Goal: Information Seeking & Learning: Learn about a topic

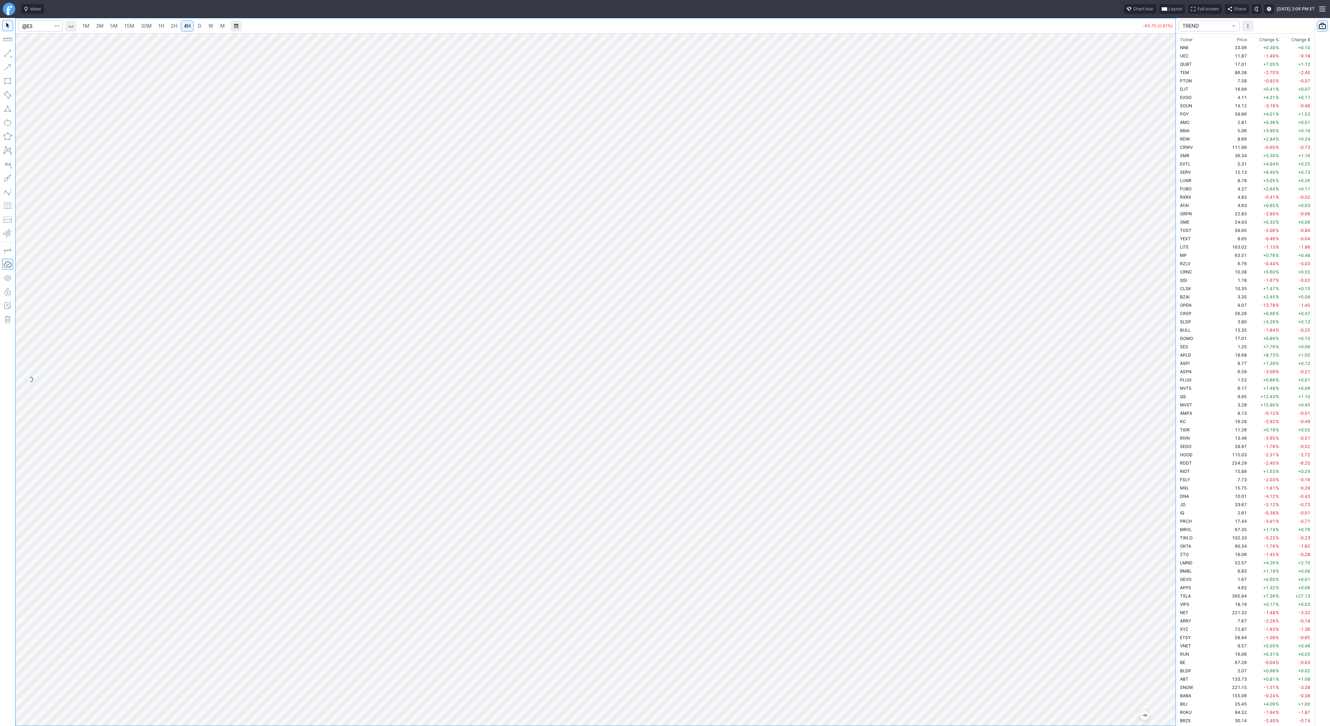
scroll to position [831, 0]
click at [35, 26] on input "Search" at bounding box center [40, 25] width 44 height 11
click at [1198, 318] on div "1M 3M 5M 15M 30M 1H 2H 4H D W M -60.75 (0.91%) TREND Ticker Price Chg.% Change …" at bounding box center [665, 372] width 1330 height 708
click at [197, 24] on span "D" at bounding box center [199, 26] width 5 height 7
click at [181, 26] on link "4H" at bounding box center [187, 25] width 13 height 11
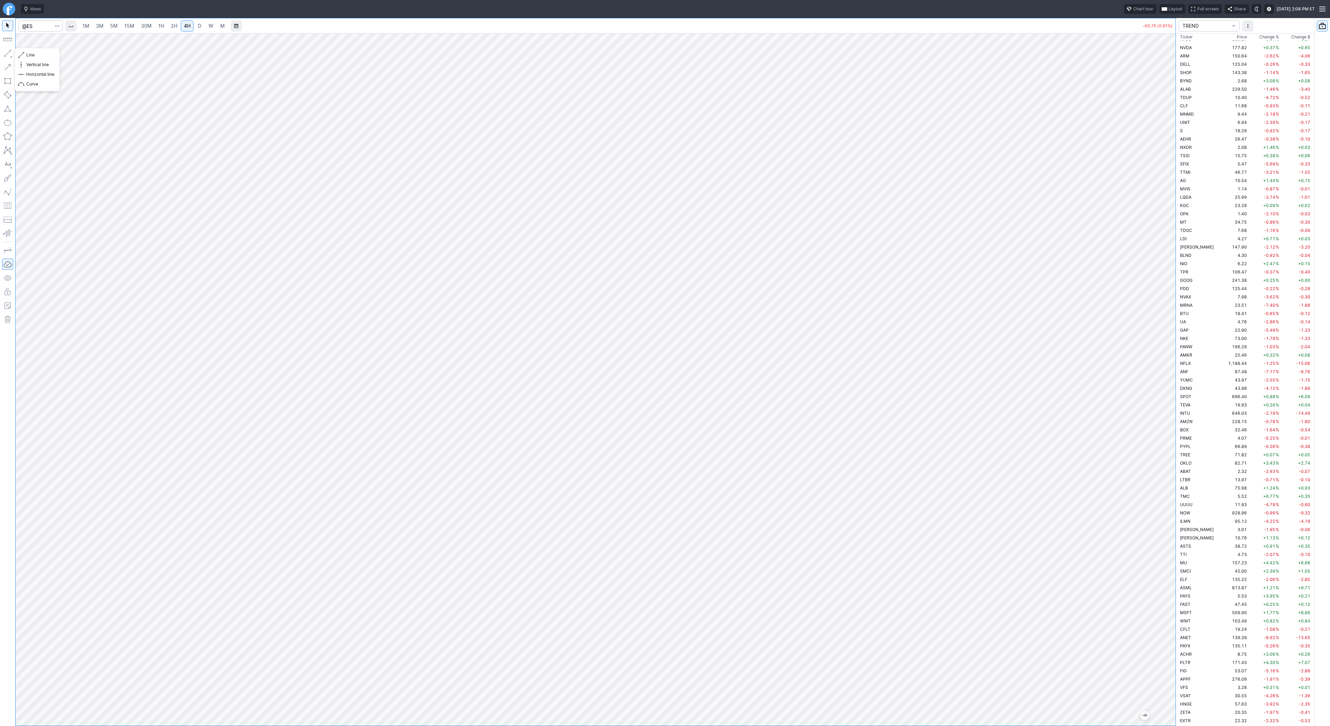
drag, startPoint x: 10, startPoint y: 55, endPoint x: 10, endPoint y: 60, distance: 4.2
click at [10, 55] on button "button" at bounding box center [7, 53] width 11 height 11
click at [4, 53] on button "button" at bounding box center [7, 53] width 11 height 11
click at [5, 52] on button "button" at bounding box center [7, 53] width 11 height 11
click at [6, 55] on button "button" at bounding box center [7, 53] width 11 height 11
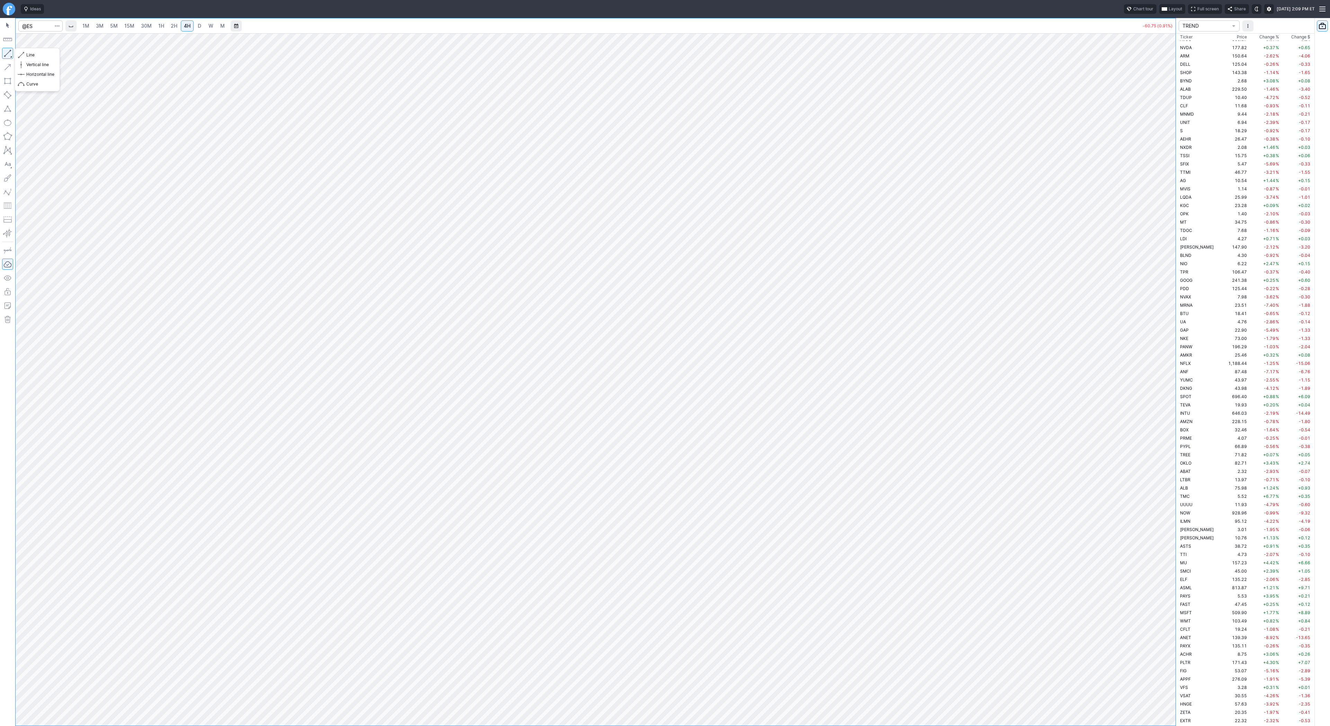
click at [7, 52] on button "button" at bounding box center [7, 53] width 11 height 11
click at [7, 51] on button "button" at bounding box center [7, 53] width 11 height 11
click at [23, 54] on span "button" at bounding box center [22, 55] width 4 height 10
click at [2, 54] on button "button" at bounding box center [7, 53] width 11 height 11
click at [10, 53] on button "button" at bounding box center [7, 53] width 11 height 11
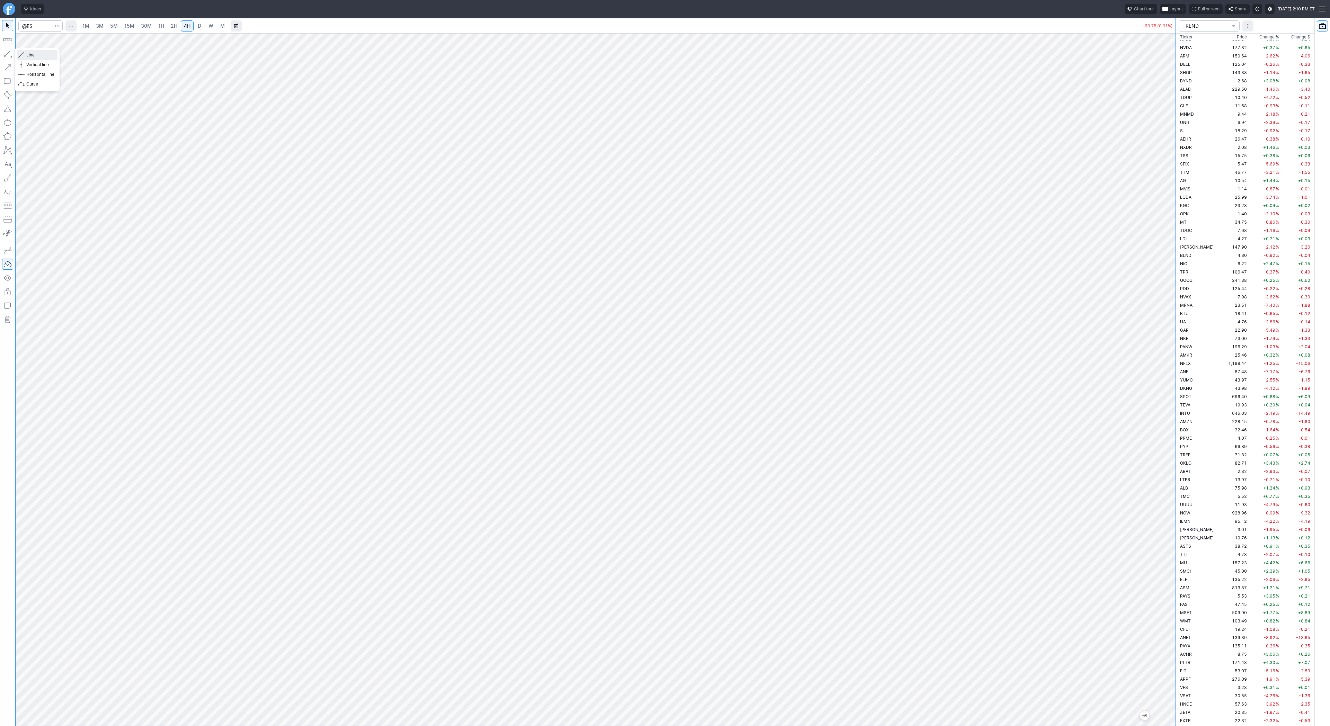
click at [33, 57] on span "Line" at bounding box center [40, 55] width 28 height 7
click at [38, 55] on span "Line" at bounding box center [40, 55] width 28 height 7
click at [2, 50] on button "button" at bounding box center [7, 53] width 11 height 11
click at [198, 23] on span "D" at bounding box center [199, 26] width 3 height 6
click at [5, 53] on button "button" at bounding box center [7, 53] width 11 height 11
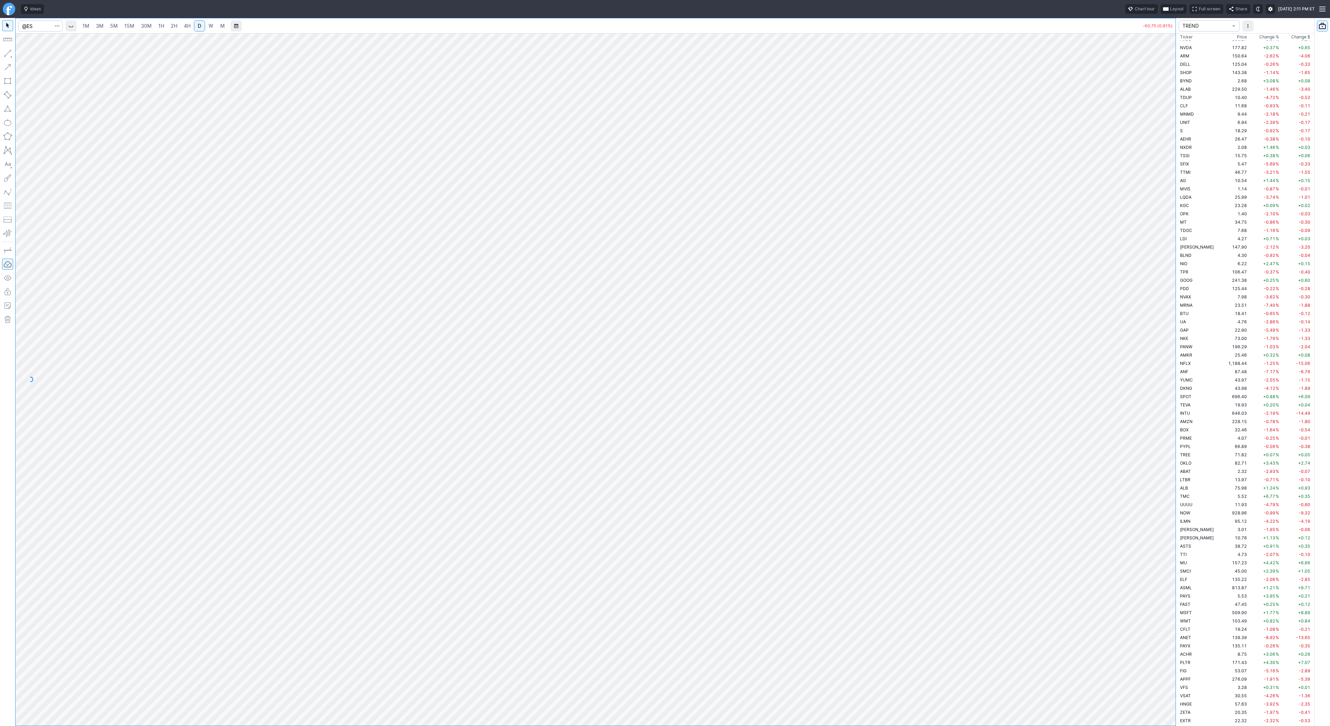
click at [3, 51] on button "button" at bounding box center [7, 53] width 11 height 11
click at [4, 52] on button "button" at bounding box center [7, 53] width 11 height 11
click at [9, 53] on button "button" at bounding box center [7, 53] width 11 height 11
click at [1155, 80] on div at bounding box center [596, 379] width 1160 height 693
drag, startPoint x: 1166, startPoint y: 220, endPoint x: 1168, endPoint y: 203, distance: 16.7
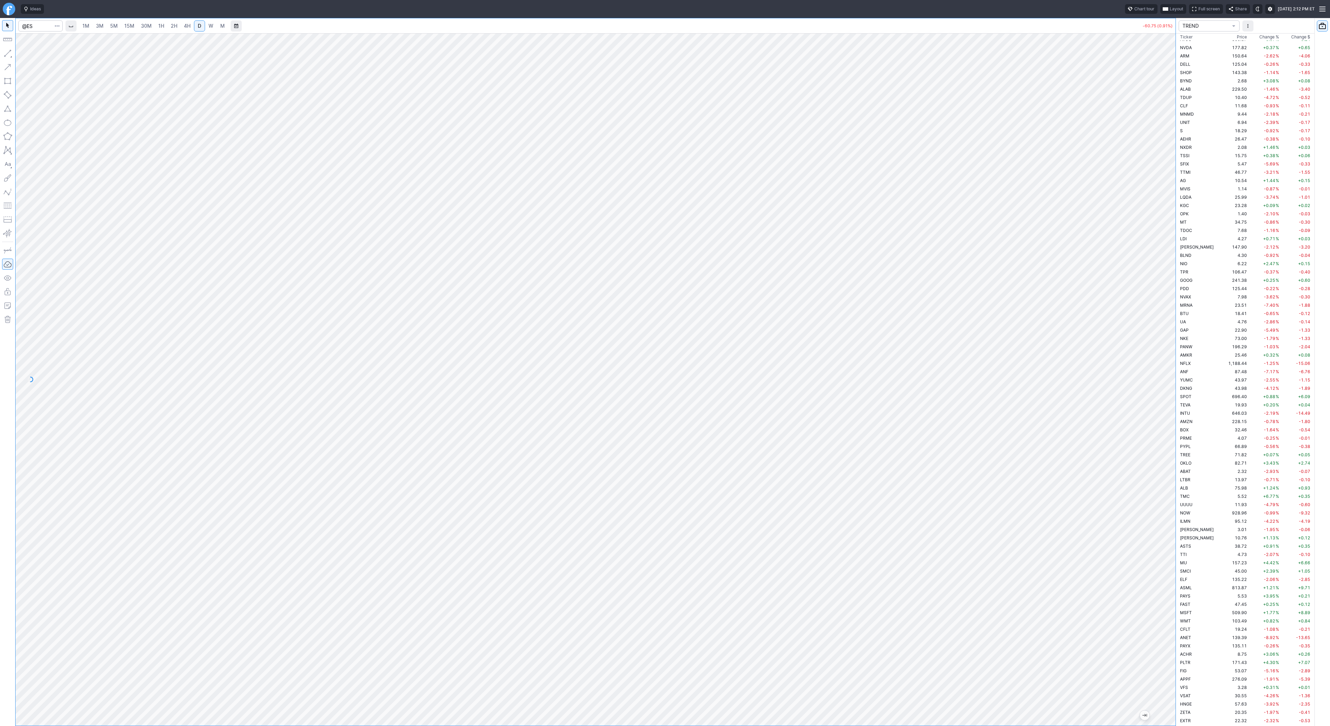
click at [1167, 206] on div at bounding box center [596, 379] width 1160 height 693
drag, startPoint x: 1165, startPoint y: 224, endPoint x: 1163, endPoint y: 288, distance: 64.4
click at [1164, 288] on div at bounding box center [1168, 377] width 15 height 675
click at [9, 52] on button "button" at bounding box center [7, 53] width 11 height 11
click at [1159, 552] on div at bounding box center [596, 379] width 1160 height 693
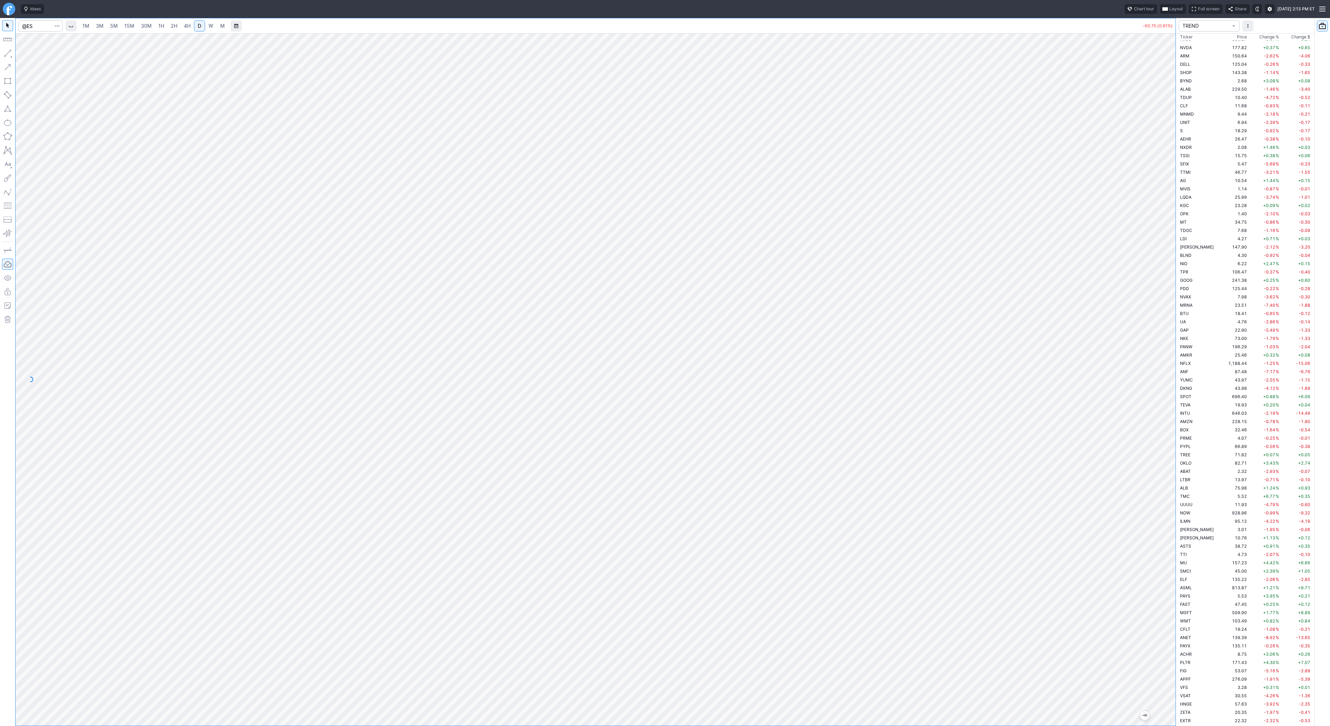
click at [184, 24] on span "4H" at bounding box center [187, 26] width 7 height 6
drag, startPoint x: 1168, startPoint y: 340, endPoint x: 1163, endPoint y: 479, distance: 139.0
click at [1166, 480] on div at bounding box center [1168, 377] width 15 height 675
click at [33, 52] on span "Line" at bounding box center [40, 55] width 28 height 7
click at [2, 55] on button "button" at bounding box center [7, 53] width 11 height 11
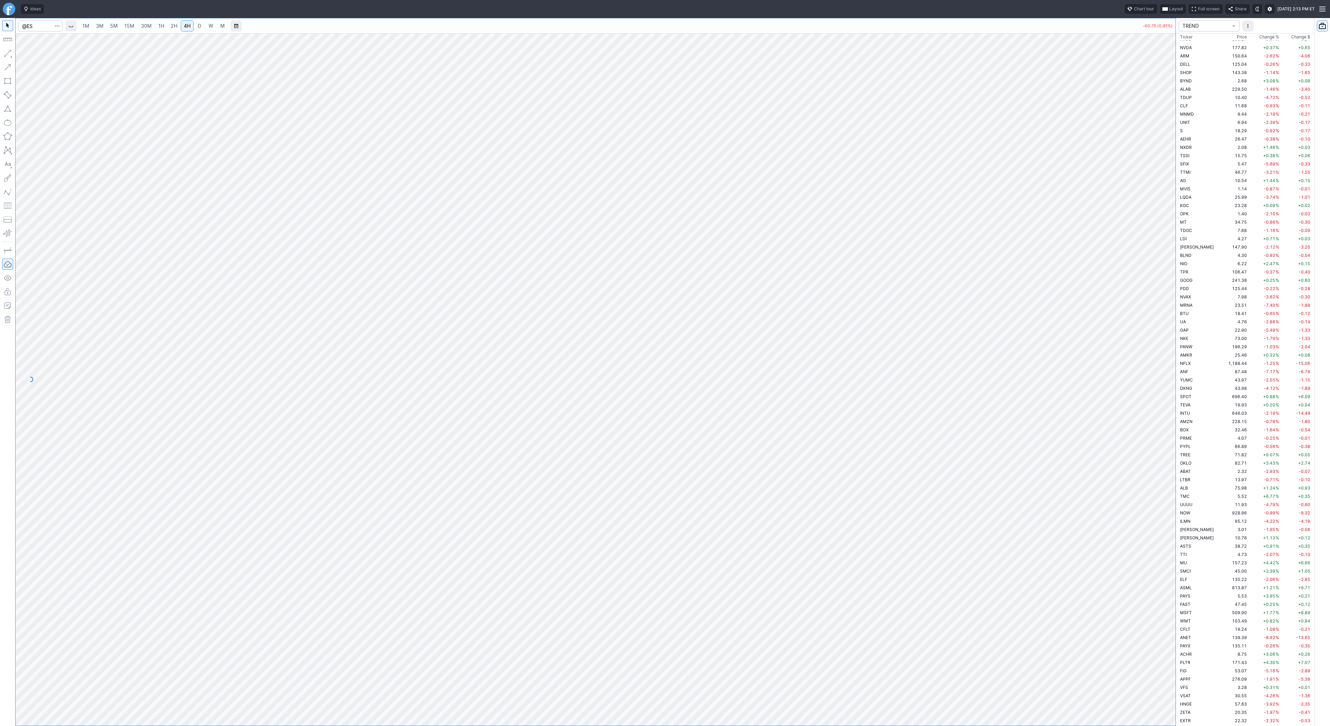
drag, startPoint x: 7, startPoint y: 53, endPoint x: 10, endPoint y: 62, distance: 9.3
click at [7, 53] on button "button" at bounding box center [7, 53] width 11 height 11
click at [26, 55] on span "Line" at bounding box center [40, 55] width 28 height 7
click at [24, 54] on span "button" at bounding box center [22, 55] width 4 height 10
click at [6, 56] on button "button" at bounding box center [7, 53] width 11 height 11
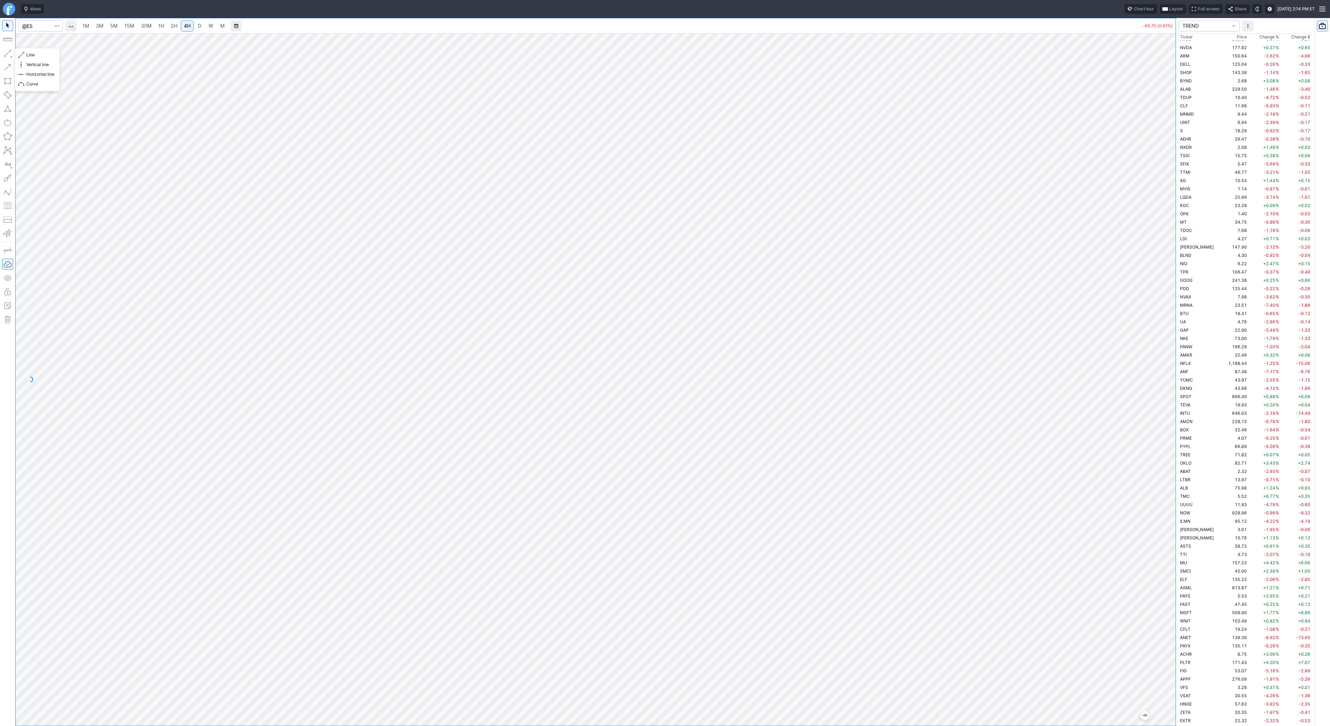
click at [8, 56] on button "button" at bounding box center [7, 53] width 11 height 11
click at [29, 23] on input "Search" at bounding box center [40, 25] width 44 height 11
type input "@eth"
drag, startPoint x: 71, startPoint y: 67, endPoint x: 77, endPoint y: 41, distance: 26.8
click at [77, 41] on div "@ETH USD Ethereum / USD Crypto @ETH BTC Ethereum / BTC Crypto @ETH EUR Ethereum…" at bounding box center [94, 55] width 146 height 39
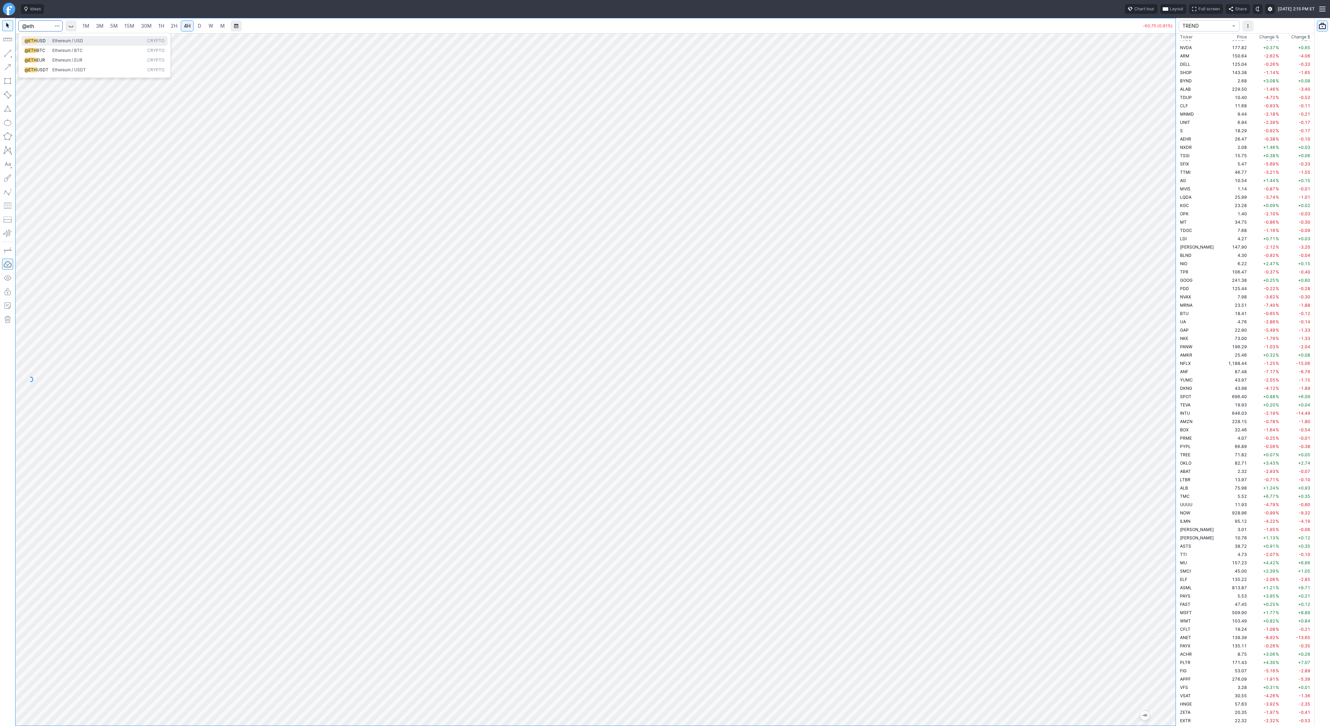
click at [77, 41] on span "Ethereum / USD" at bounding box center [67, 40] width 31 height 5
click at [1169, 381] on div at bounding box center [596, 379] width 1160 height 693
click at [1150, 412] on div at bounding box center [596, 379] width 1160 height 693
click at [5, 50] on button "button" at bounding box center [7, 53] width 11 height 11
click at [7, 56] on button "button" at bounding box center [7, 53] width 11 height 11
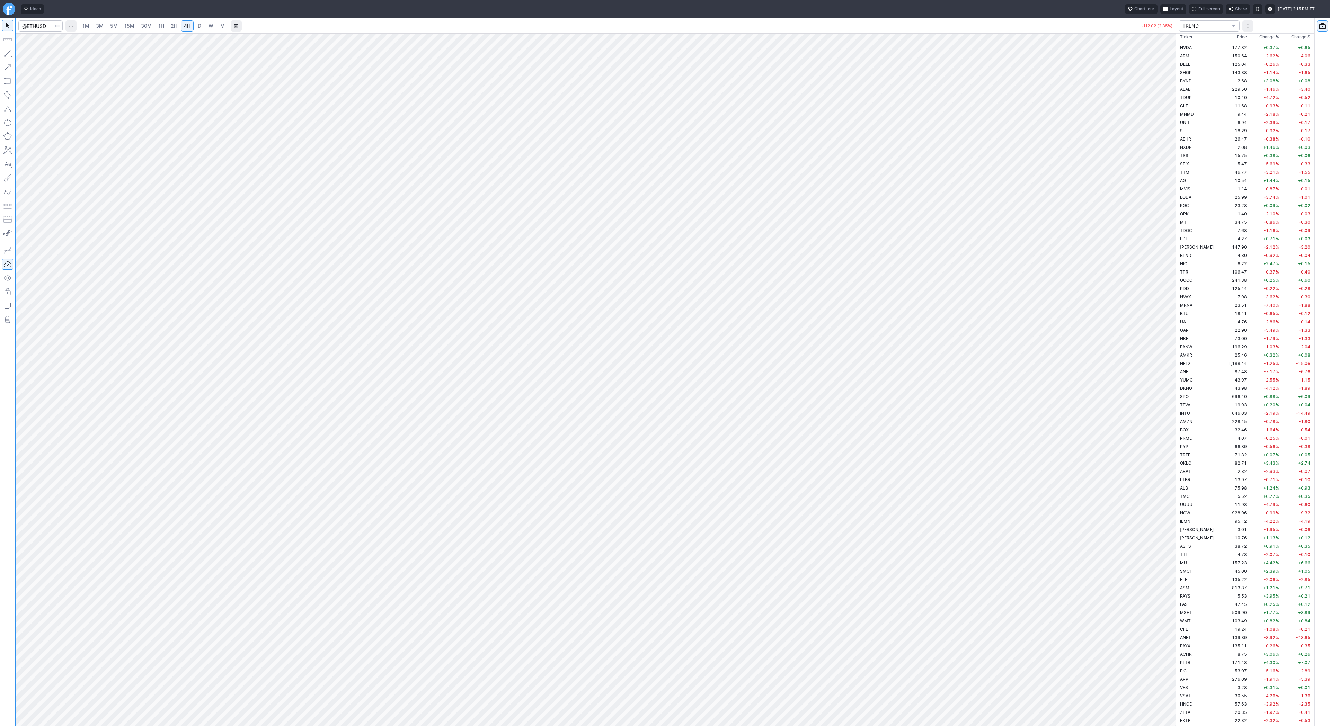
click at [5, 55] on button "button" at bounding box center [7, 53] width 11 height 11
click at [32, 55] on span "Line" at bounding box center [40, 55] width 28 height 7
click at [40, 56] on span "Line" at bounding box center [40, 55] width 28 height 7
drag, startPoint x: 9, startPoint y: 56, endPoint x: 14, endPoint y: 64, distance: 9.9
click at [9, 55] on button "button" at bounding box center [7, 53] width 11 height 11
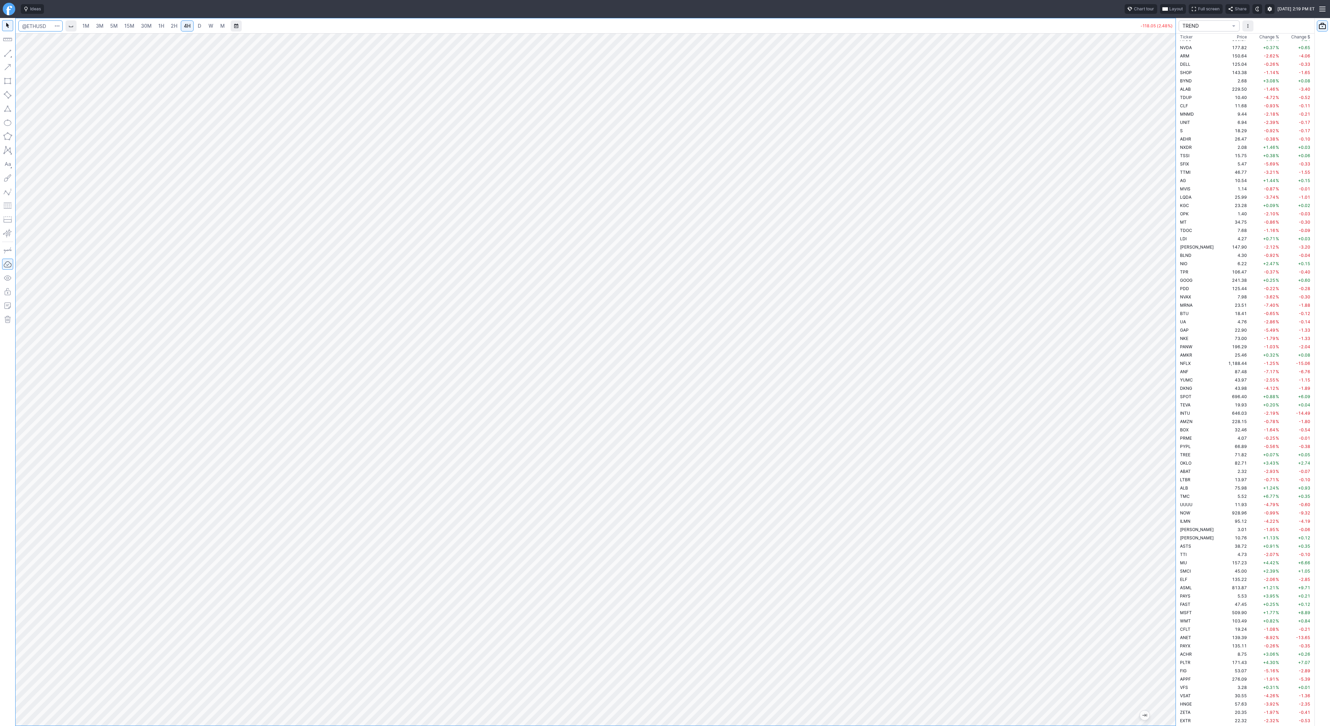
click at [44, 24] on input "Search" at bounding box center [40, 25] width 44 height 11
type input "btc"
click at [66, 132] on button "@ BTC USD Bitcoin / USD Crypto" at bounding box center [94, 133] width 146 height 10
click at [195, 28] on link "D" at bounding box center [199, 25] width 11 height 11
click at [181, 25] on link "4H" at bounding box center [187, 25] width 13 height 11
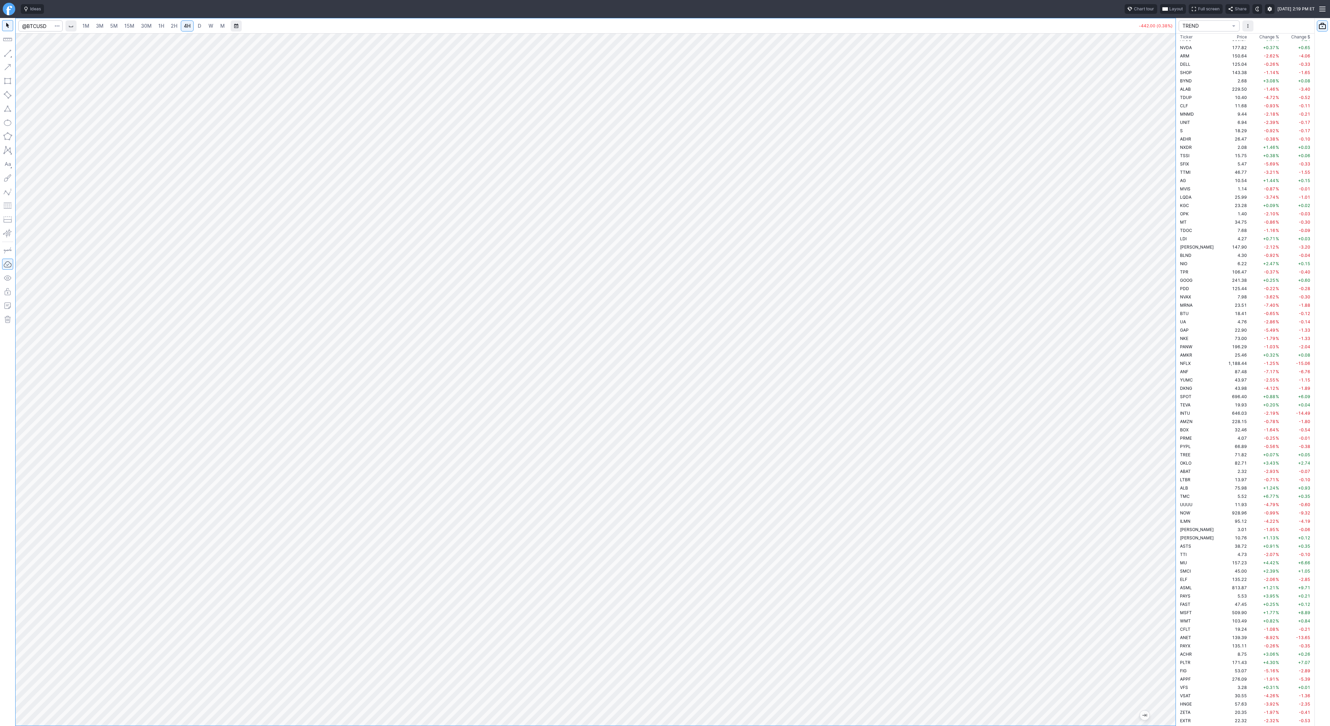
click at [198, 27] on span "D" at bounding box center [199, 26] width 3 height 6
click at [1158, 409] on div at bounding box center [596, 379] width 1160 height 693
click at [7, 53] on button "button" at bounding box center [7, 53] width 11 height 11
drag, startPoint x: 7, startPoint y: 51, endPoint x: 17, endPoint y: 73, distance: 24.5
click at [7, 52] on button "button" at bounding box center [7, 53] width 11 height 11
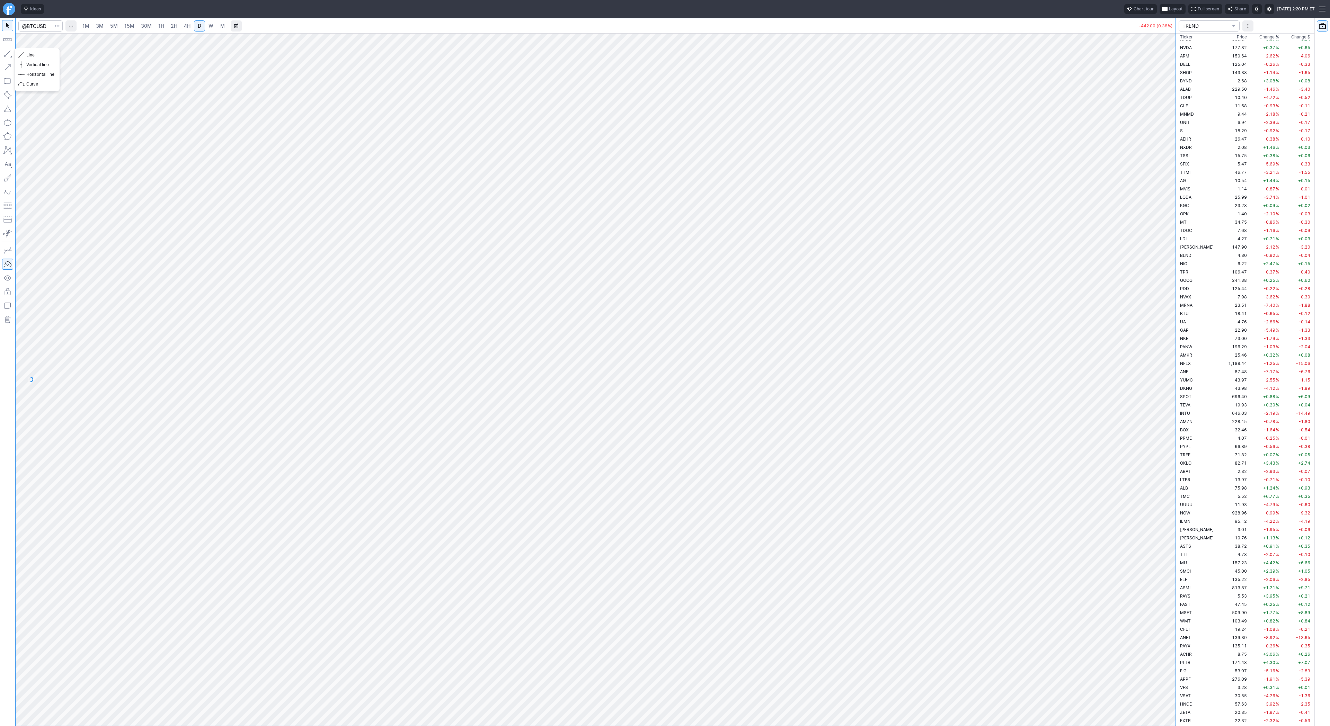
click at [7, 54] on button "button" at bounding box center [7, 53] width 11 height 11
click at [32, 55] on span "Line" at bounding box center [40, 55] width 28 height 7
click at [5, 52] on button "button" at bounding box center [7, 53] width 11 height 11
click at [30, 54] on span "Line" at bounding box center [40, 55] width 28 height 7
click at [23, 55] on span "button" at bounding box center [22, 55] width 4 height 10
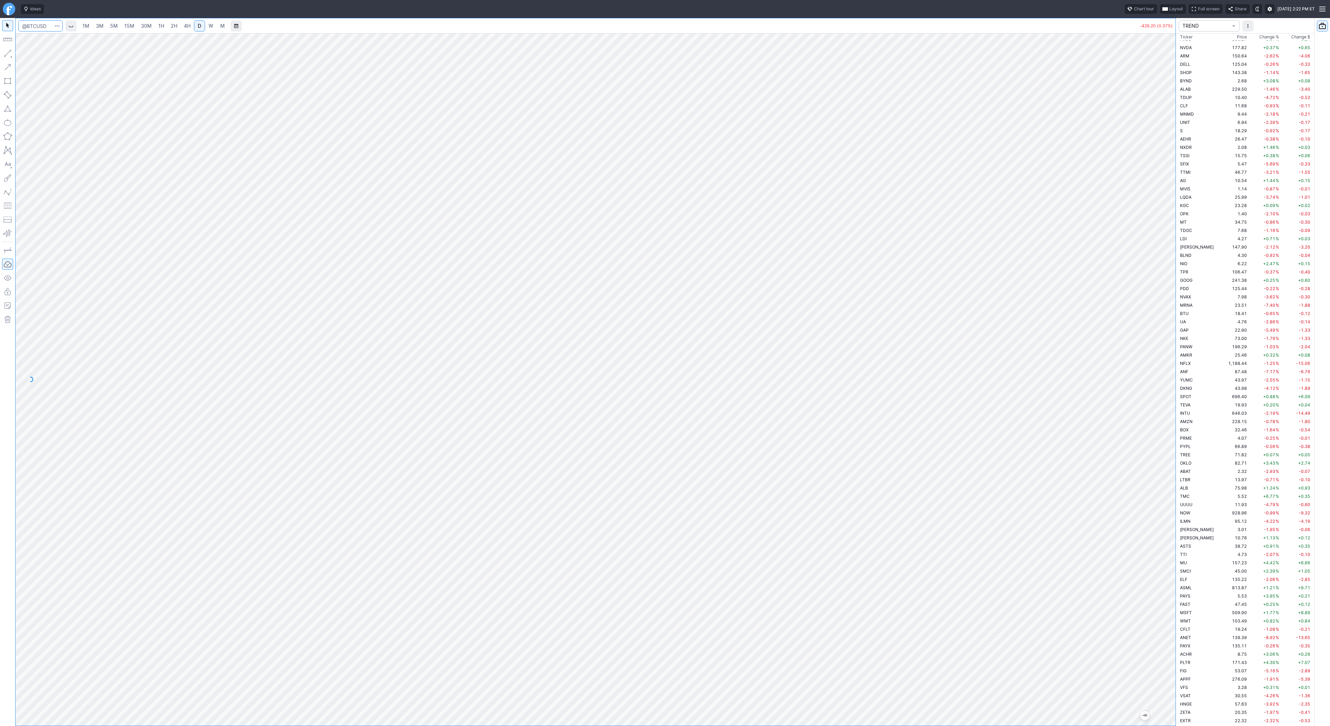
click at [39, 30] on input "Search" at bounding box center [40, 25] width 44 height 11
type input "tsla"
drag, startPoint x: 1165, startPoint y: 322, endPoint x: 1172, endPoint y: 366, distance: 44.8
click at [1172, 366] on div at bounding box center [1168, 377] width 15 height 675
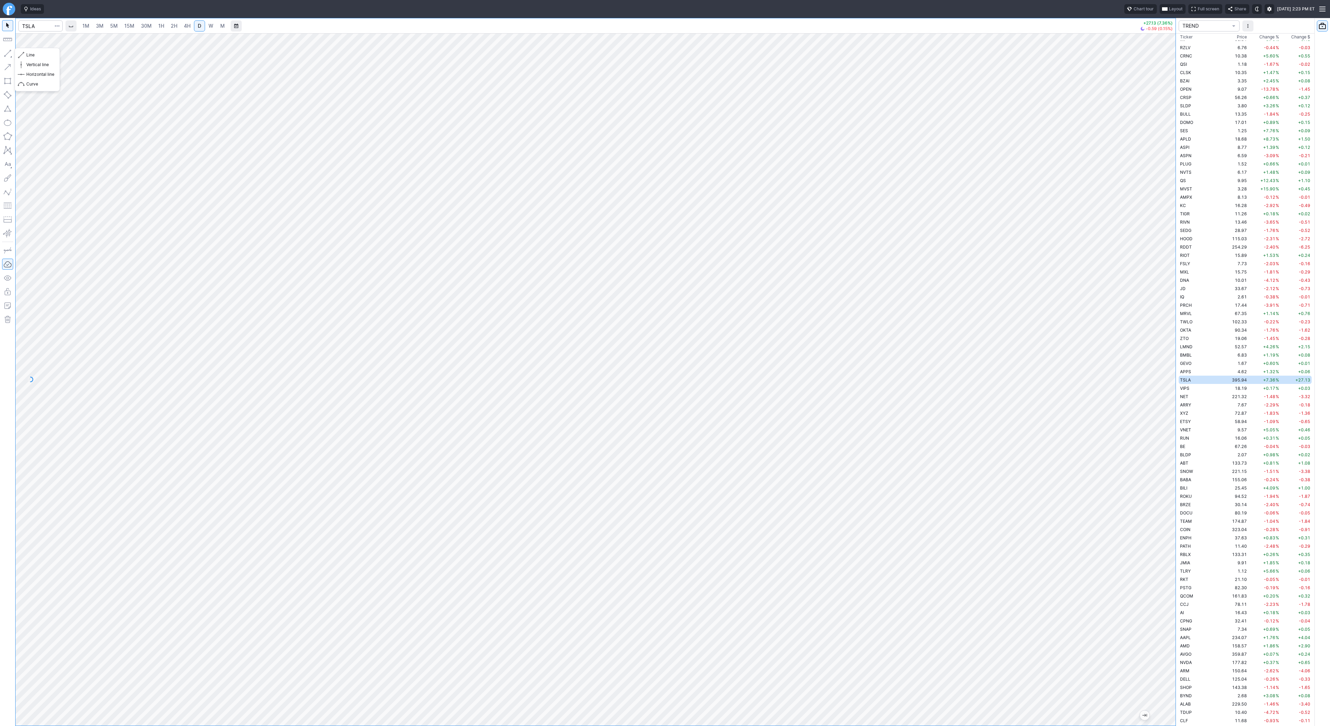
click at [7, 53] on button "button" at bounding box center [7, 53] width 11 height 11
click at [8, 54] on button "button" at bounding box center [7, 53] width 11 height 11
click at [6, 53] on button "button" at bounding box center [7, 53] width 11 height 11
click at [6, 55] on button "button" at bounding box center [7, 53] width 11 height 11
click at [10, 52] on button "button" at bounding box center [7, 53] width 11 height 11
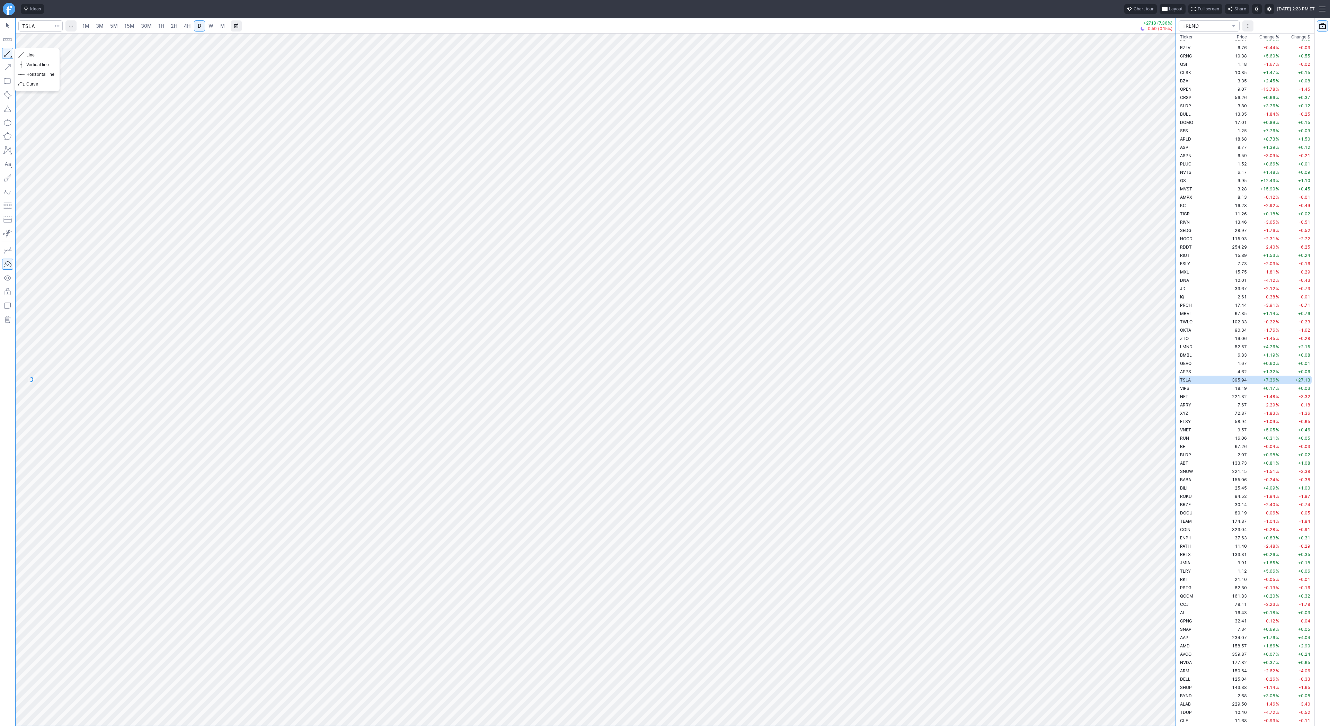
click at [8, 54] on button "button" at bounding box center [7, 53] width 11 height 11
click at [5, 55] on button "button" at bounding box center [7, 53] width 11 height 11
click at [7, 54] on button "button" at bounding box center [7, 53] width 11 height 11
click at [8, 54] on button "button" at bounding box center [7, 53] width 11 height 11
click at [28, 54] on span "Line" at bounding box center [40, 55] width 28 height 7
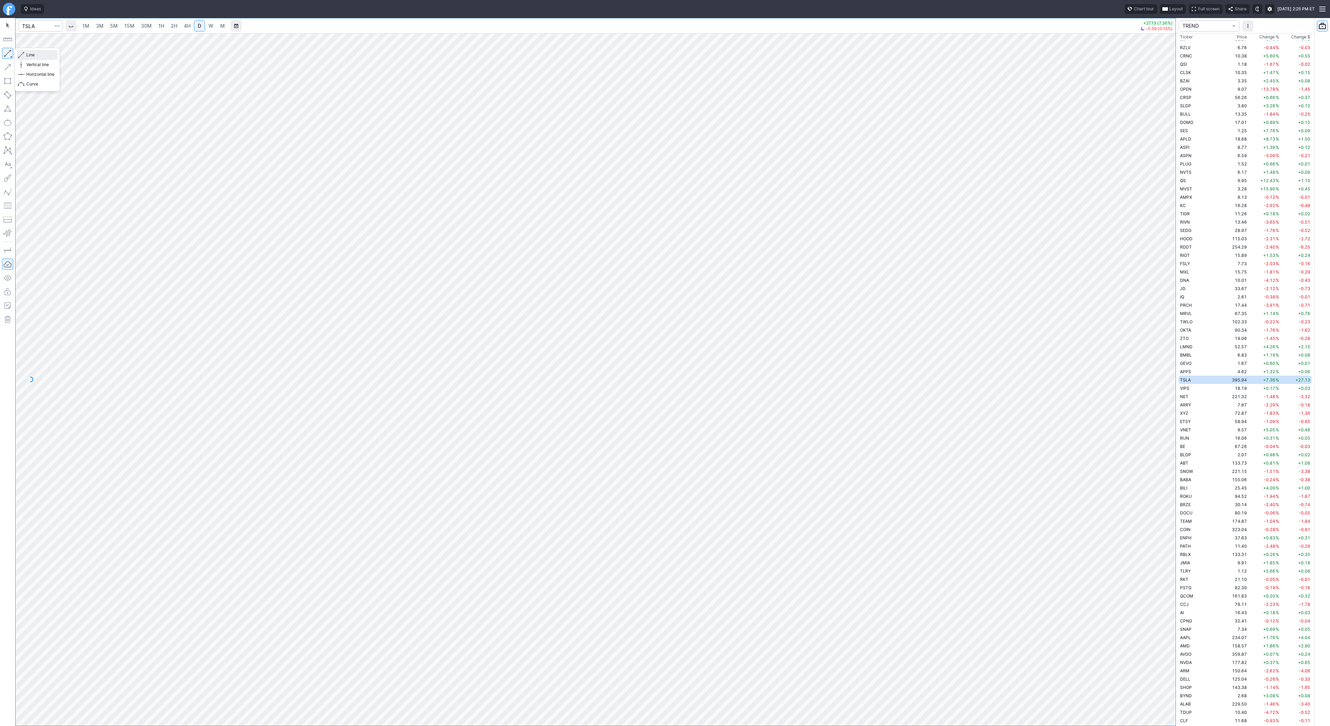
click at [29, 53] on span "Line" at bounding box center [40, 55] width 28 height 7
click at [33, 53] on span "Line" at bounding box center [40, 55] width 28 height 7
click at [23, 24] on input "Search" at bounding box center [40, 25] width 44 height 11
click at [7, 53] on button "button" at bounding box center [7, 53] width 11 height 11
click at [1156, 543] on div at bounding box center [596, 379] width 1160 height 693
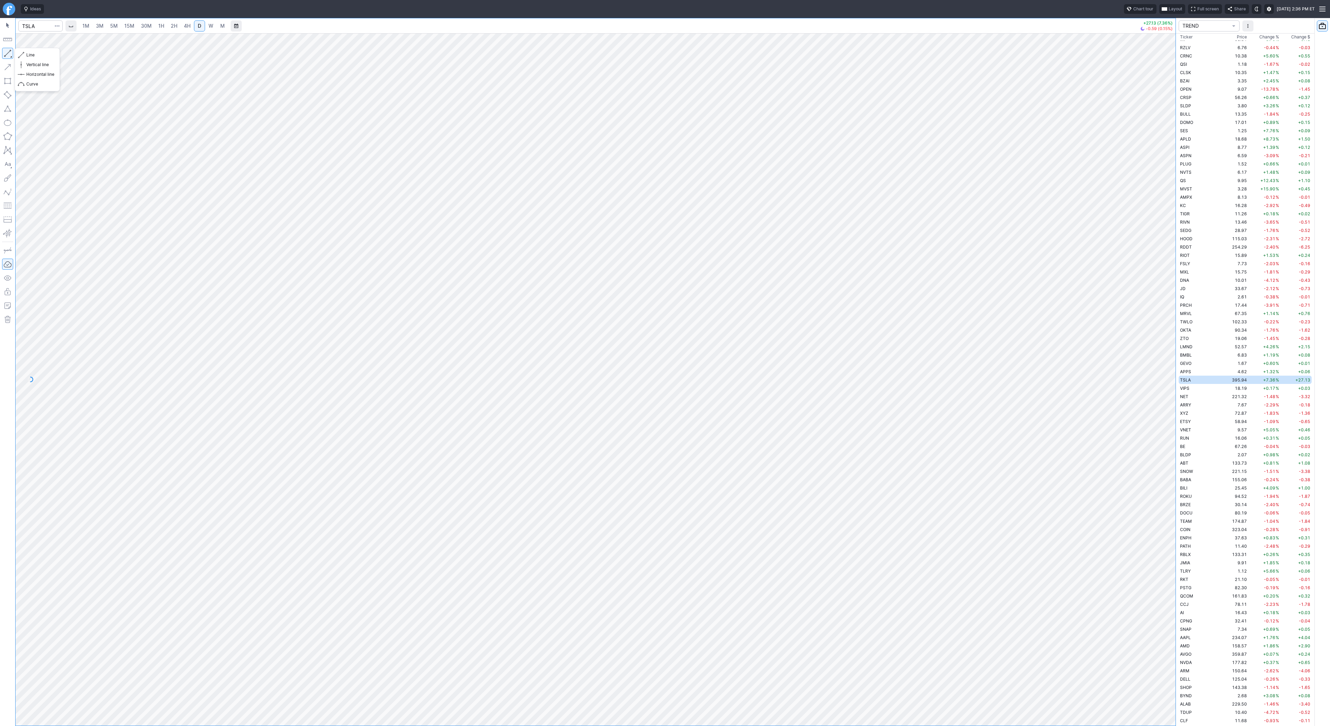
click at [9, 55] on button "button" at bounding box center [7, 53] width 11 height 11
click at [7, 54] on button "button" at bounding box center [7, 53] width 11 height 11
click at [3, 56] on button "button" at bounding box center [7, 53] width 11 height 11
click at [10, 55] on button "button" at bounding box center [7, 53] width 11 height 11
click at [2, 55] on button "button" at bounding box center [7, 53] width 11 height 11
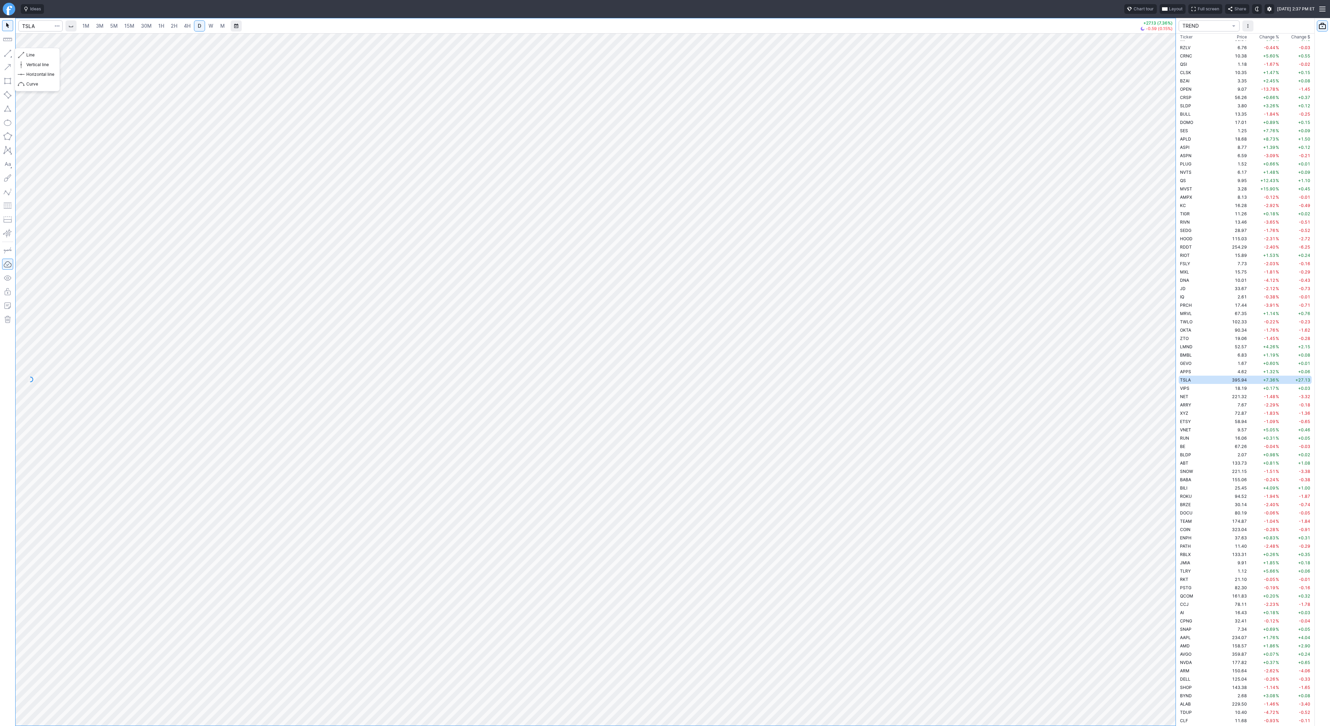
click at [12, 54] on button "button" at bounding box center [7, 53] width 11 height 11
click at [10, 53] on button "button" at bounding box center [7, 53] width 11 height 11
click at [10, 54] on button "button" at bounding box center [7, 53] width 11 height 11
click at [10, 53] on button "button" at bounding box center [7, 53] width 11 height 11
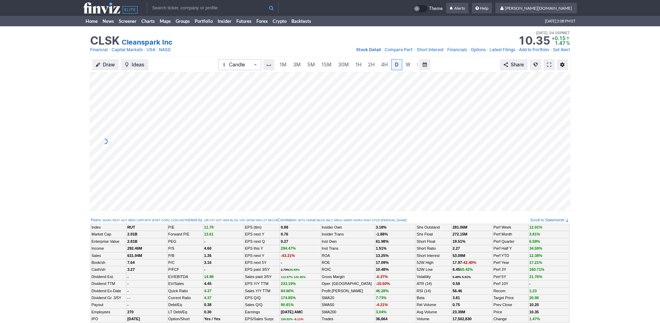
scroll to position [0, 7]
